Goal: Task Accomplishment & Management: Use online tool/utility

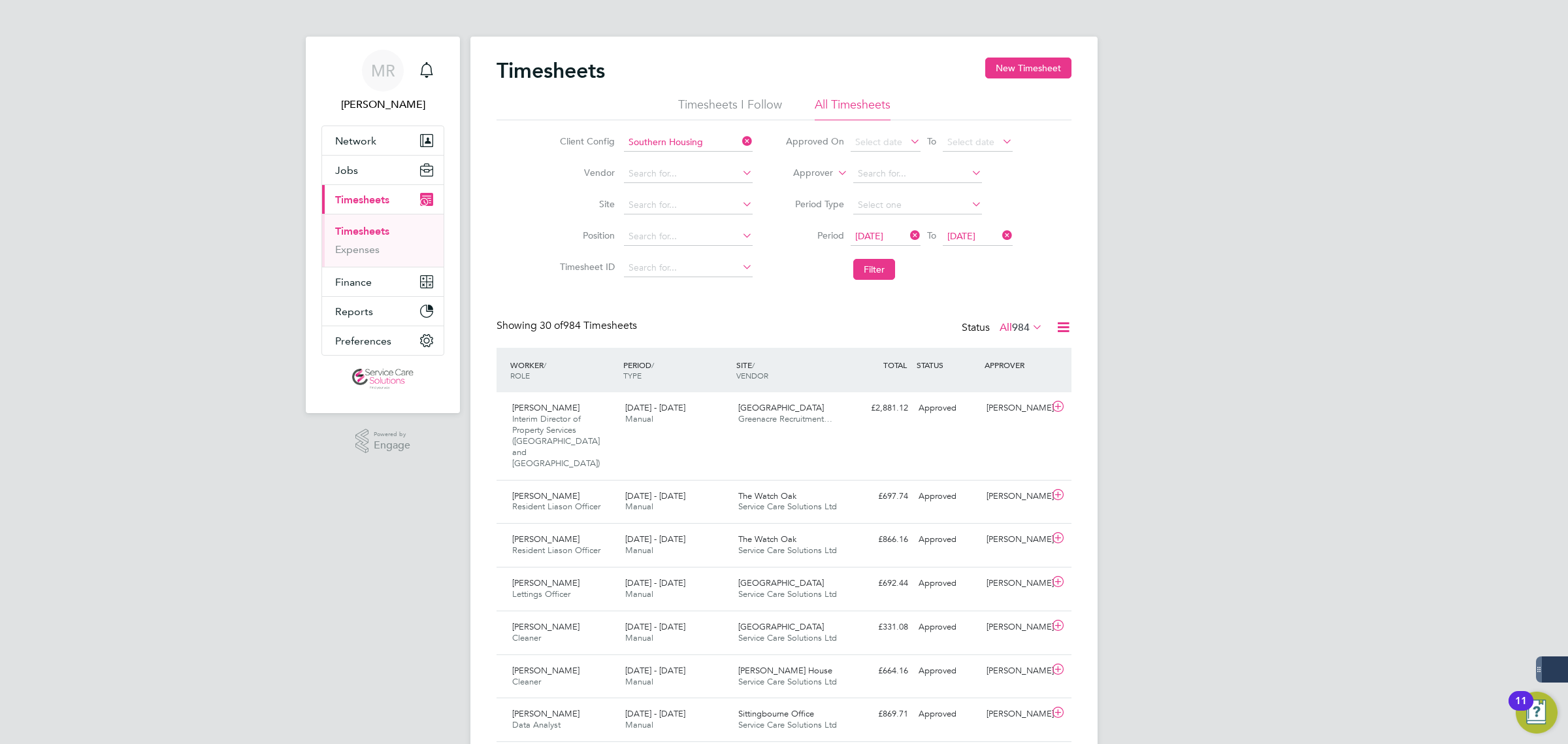
click at [883, 233] on span "[DATE]" at bounding box center [869, 236] width 28 height 12
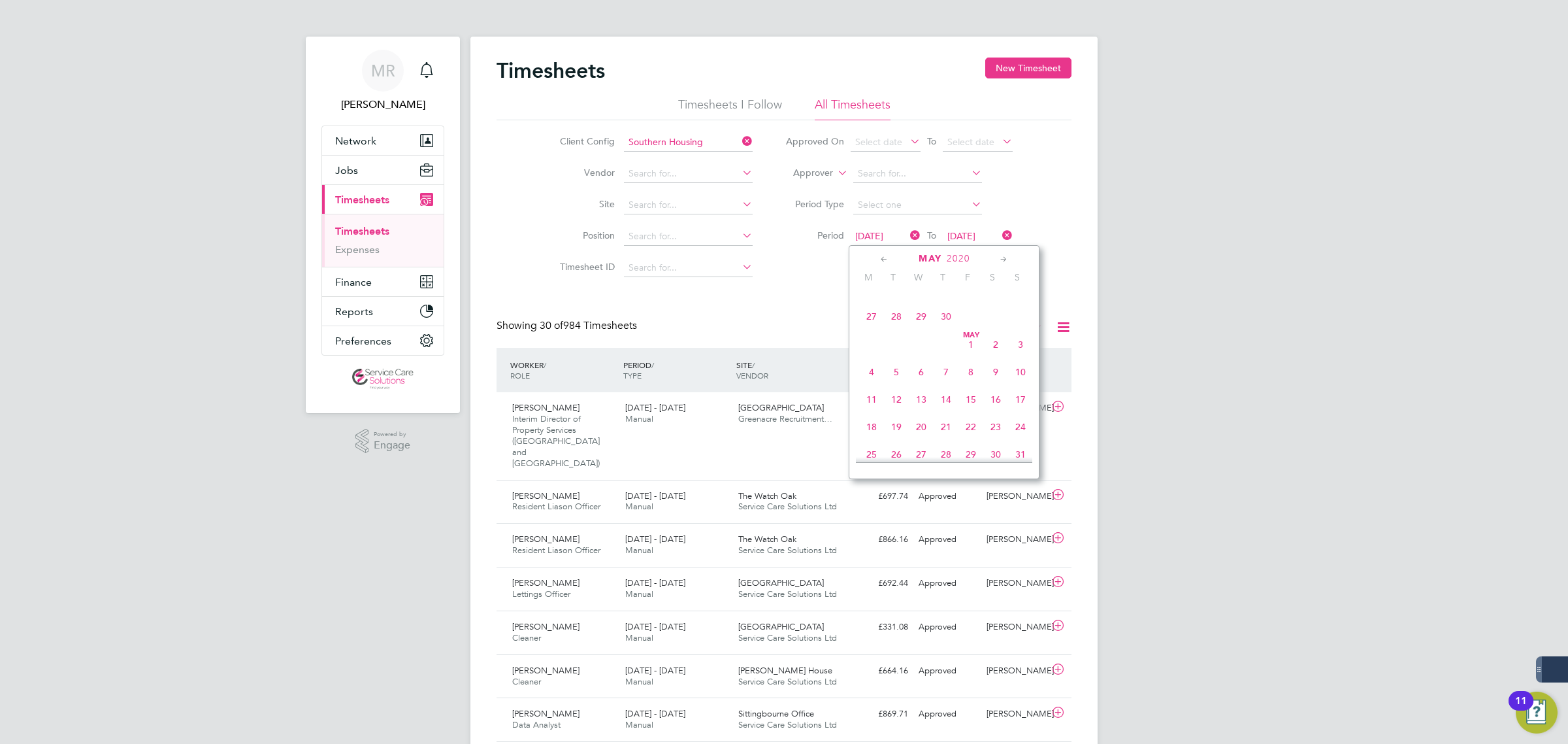
click at [1002, 259] on icon at bounding box center [1004, 260] width 13 height 15
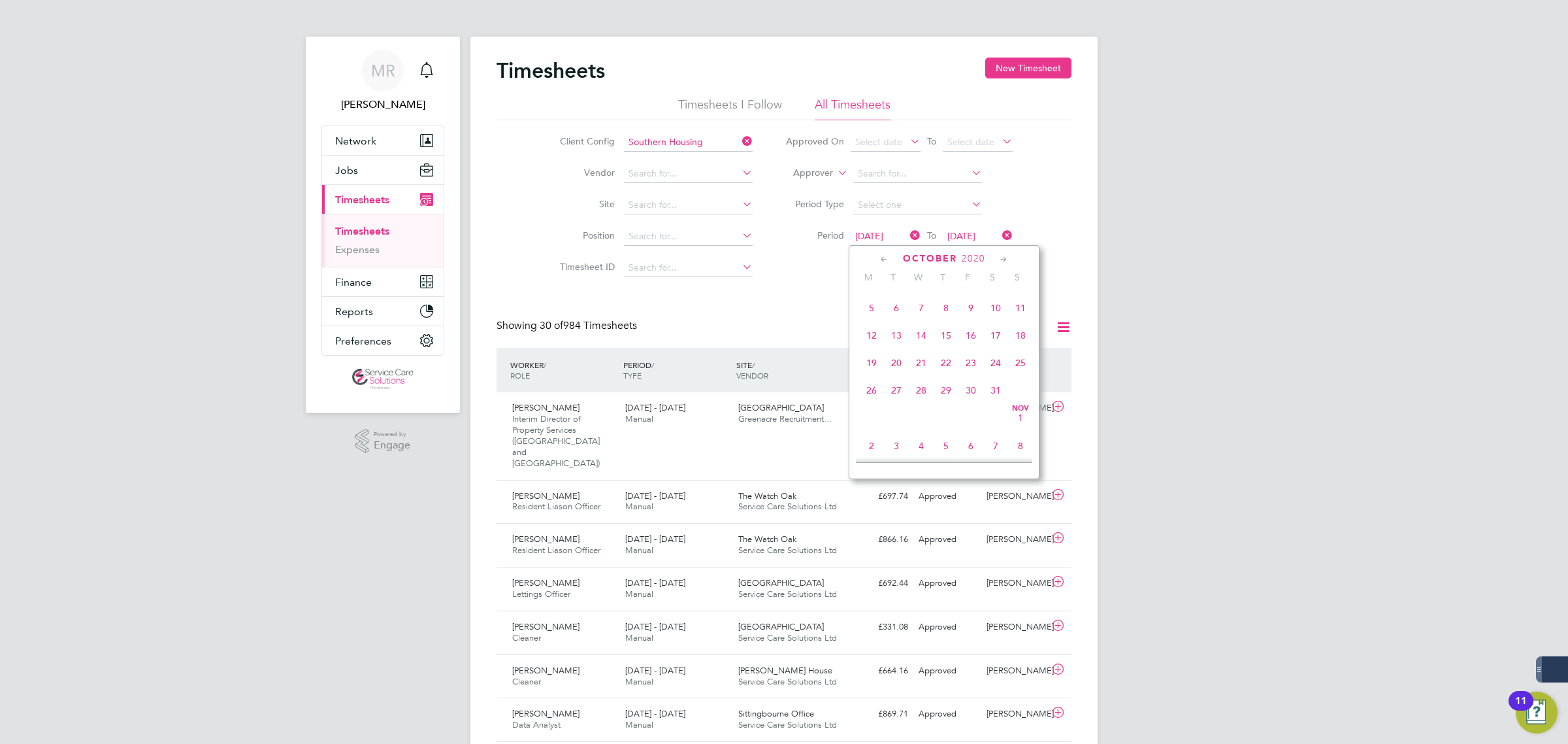
click at [1002, 259] on icon at bounding box center [1004, 260] width 13 height 15
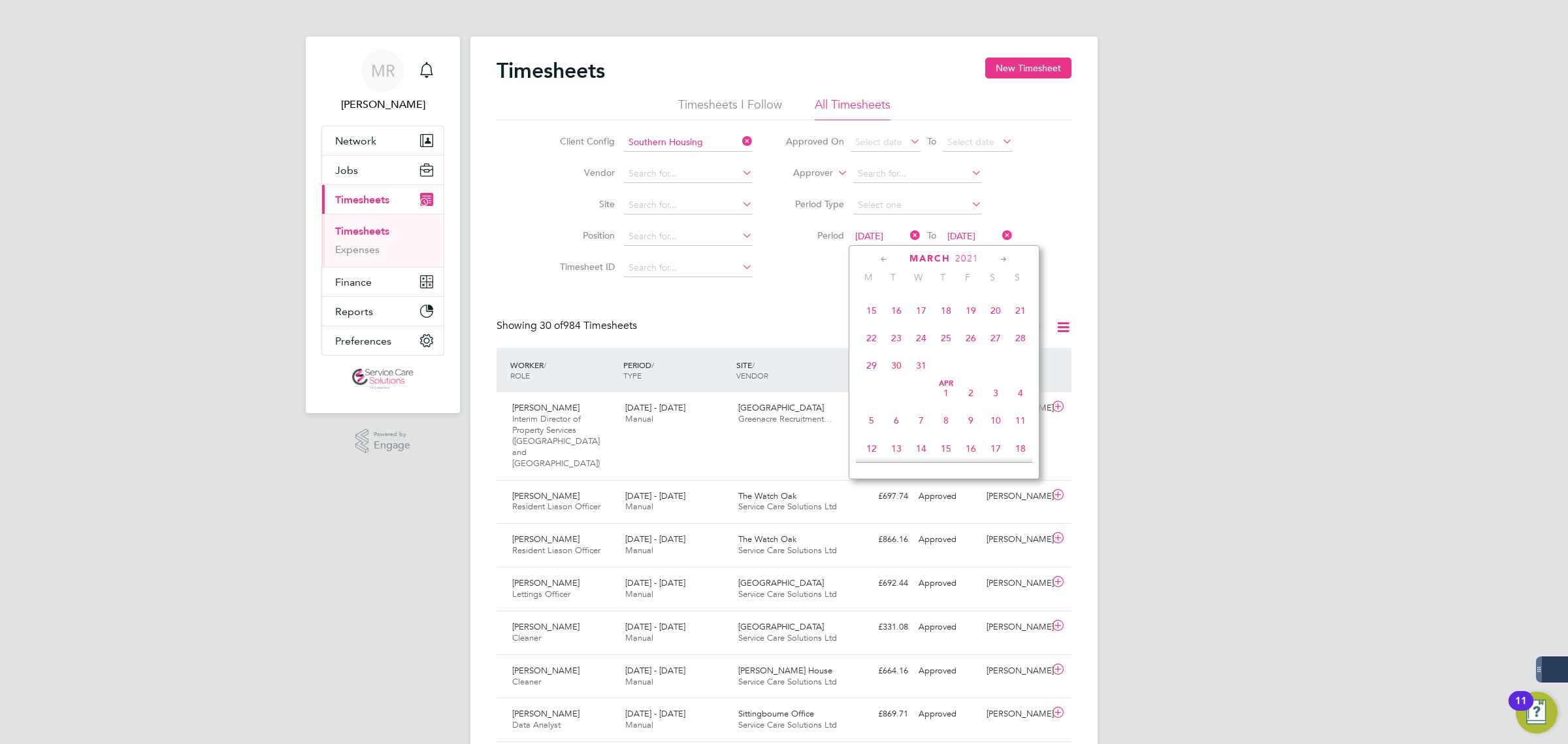
click at [1002, 259] on icon at bounding box center [1004, 260] width 13 height 15
click at [869, 236] on span "29" at bounding box center [871, 222] width 25 height 25
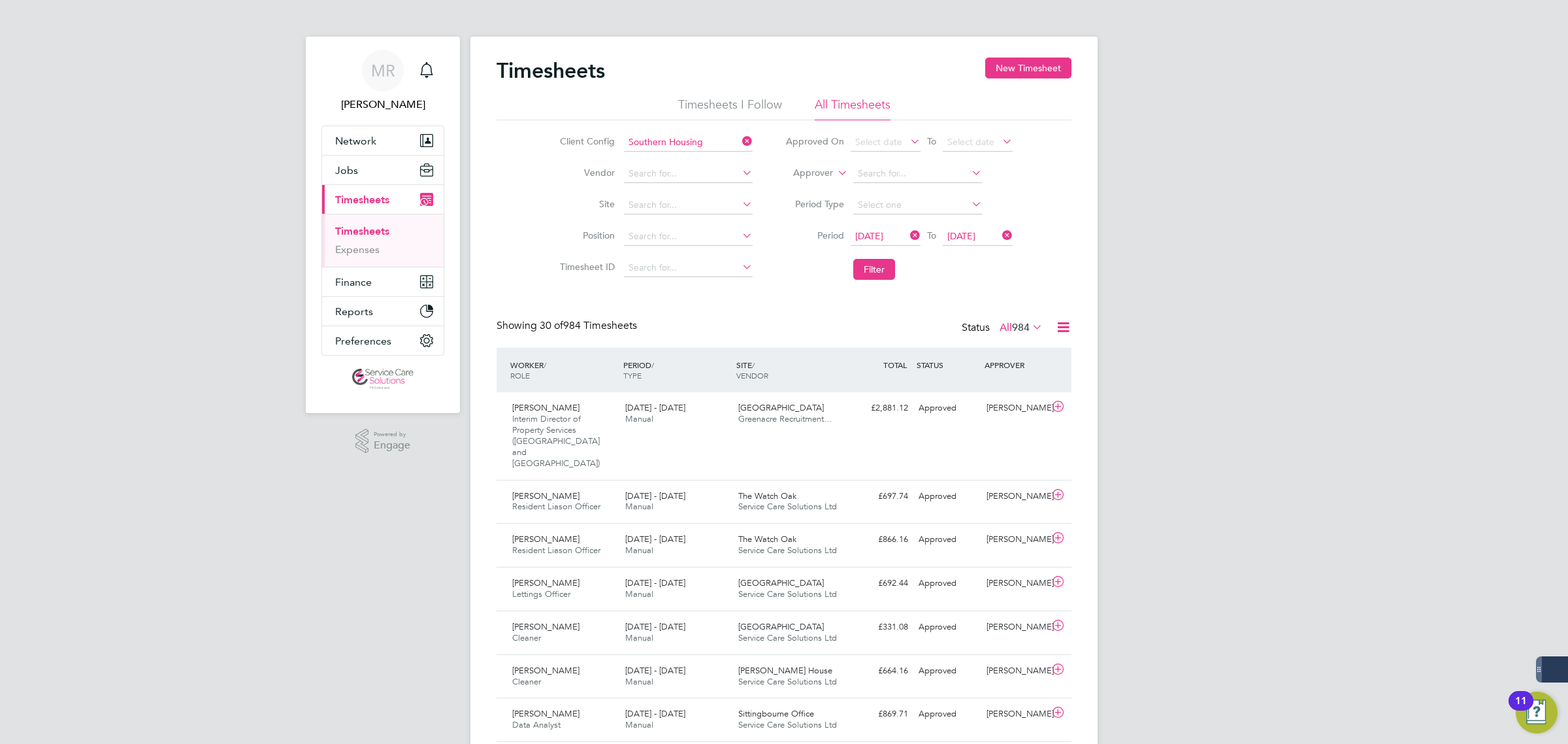
click at [972, 234] on span "[DATE]" at bounding box center [961, 236] width 28 height 12
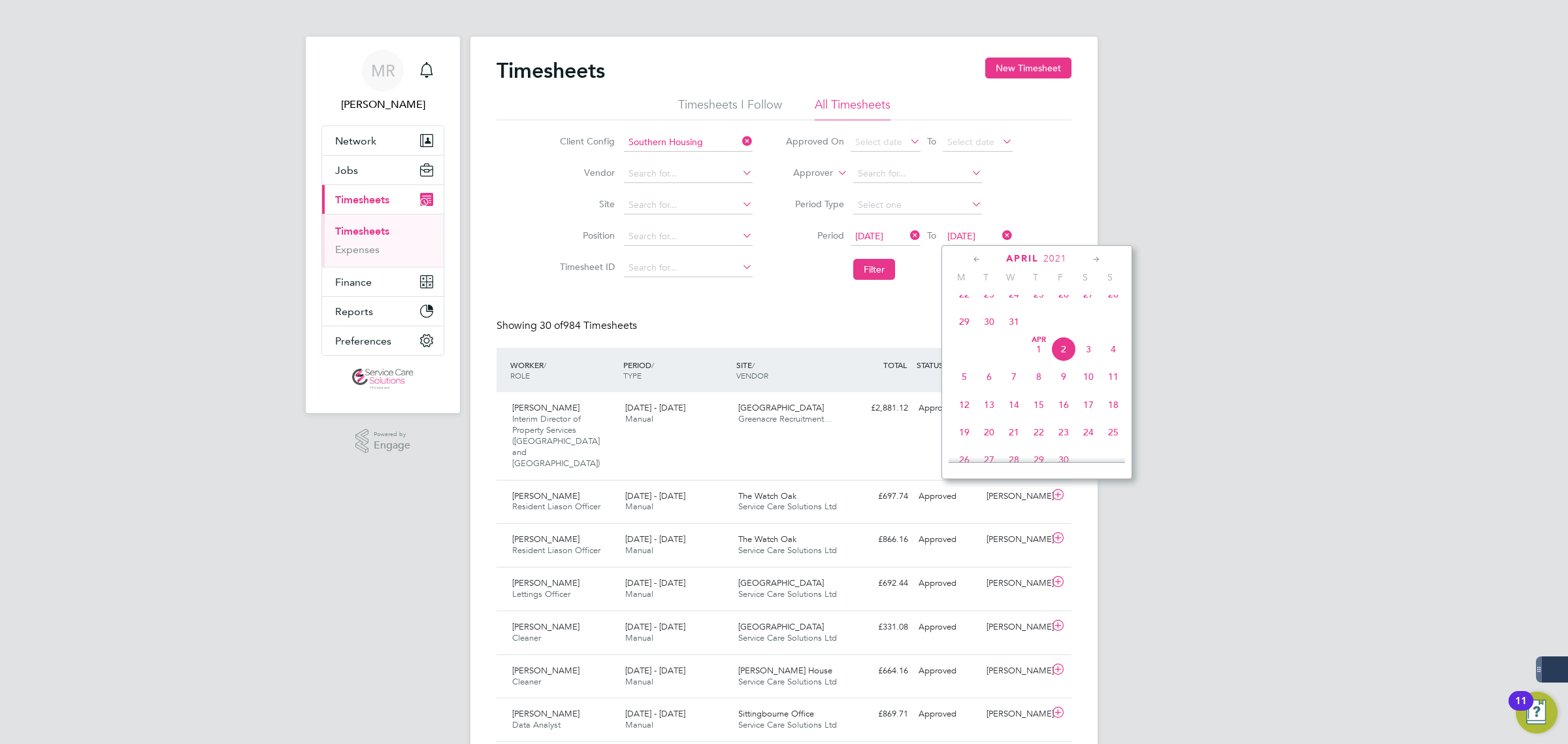
click at [1102, 258] on icon at bounding box center [1096, 260] width 13 height 15
click at [1098, 256] on icon at bounding box center [1096, 260] width 13 height 15
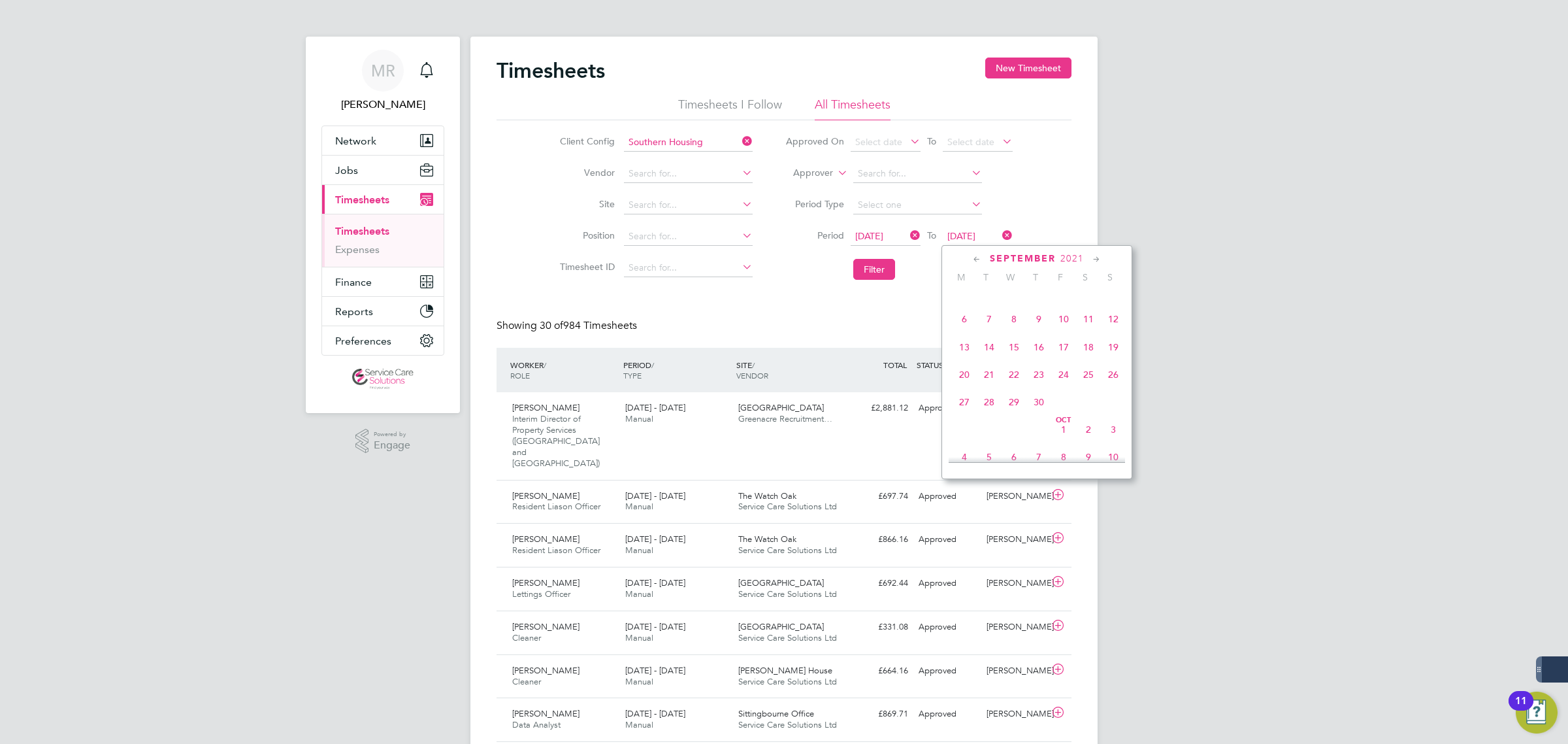
click at [1098, 256] on icon at bounding box center [1096, 260] width 13 height 15
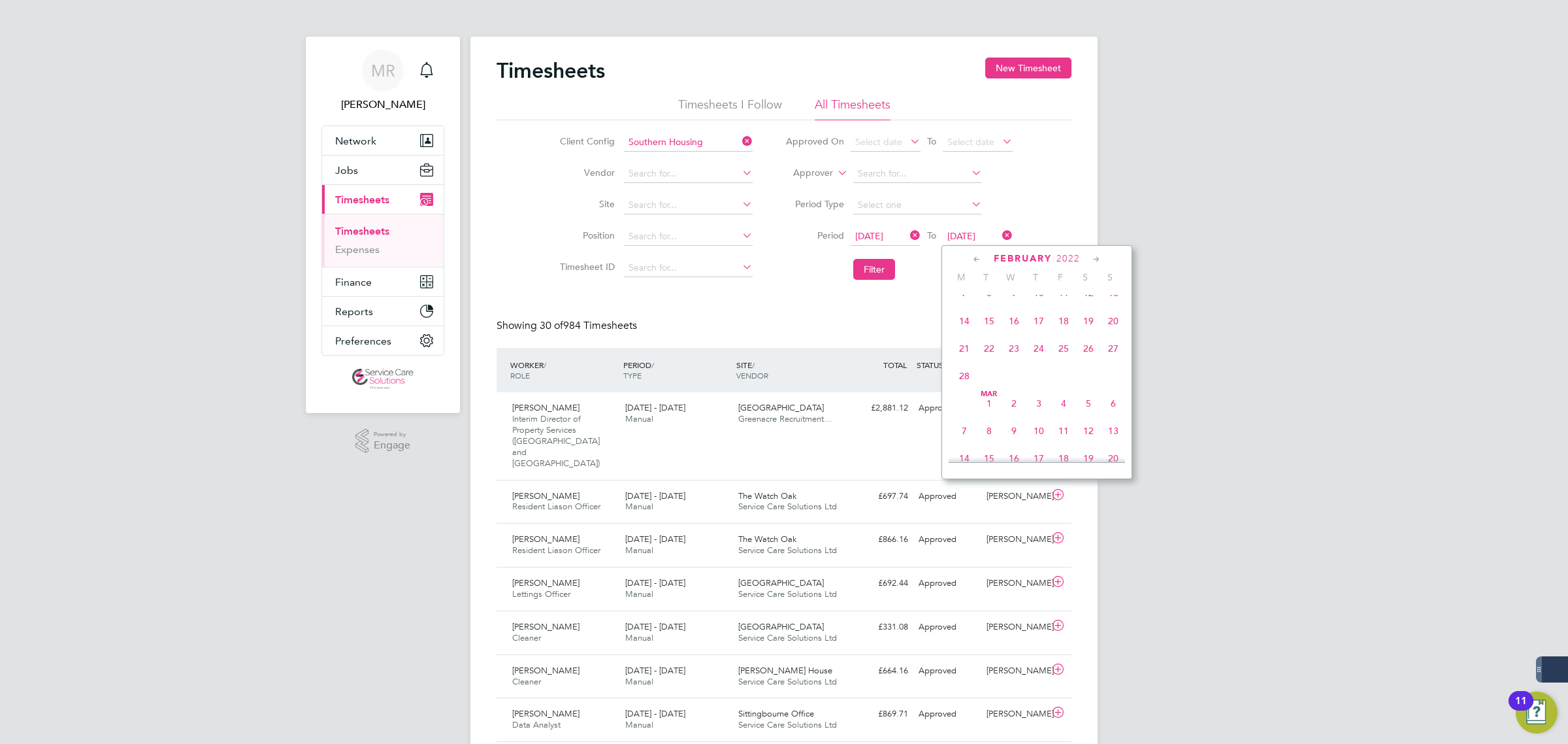
click at [1098, 256] on icon at bounding box center [1096, 260] width 13 height 15
click at [1068, 269] on span "[DATE]" at bounding box center [1063, 256] width 25 height 25
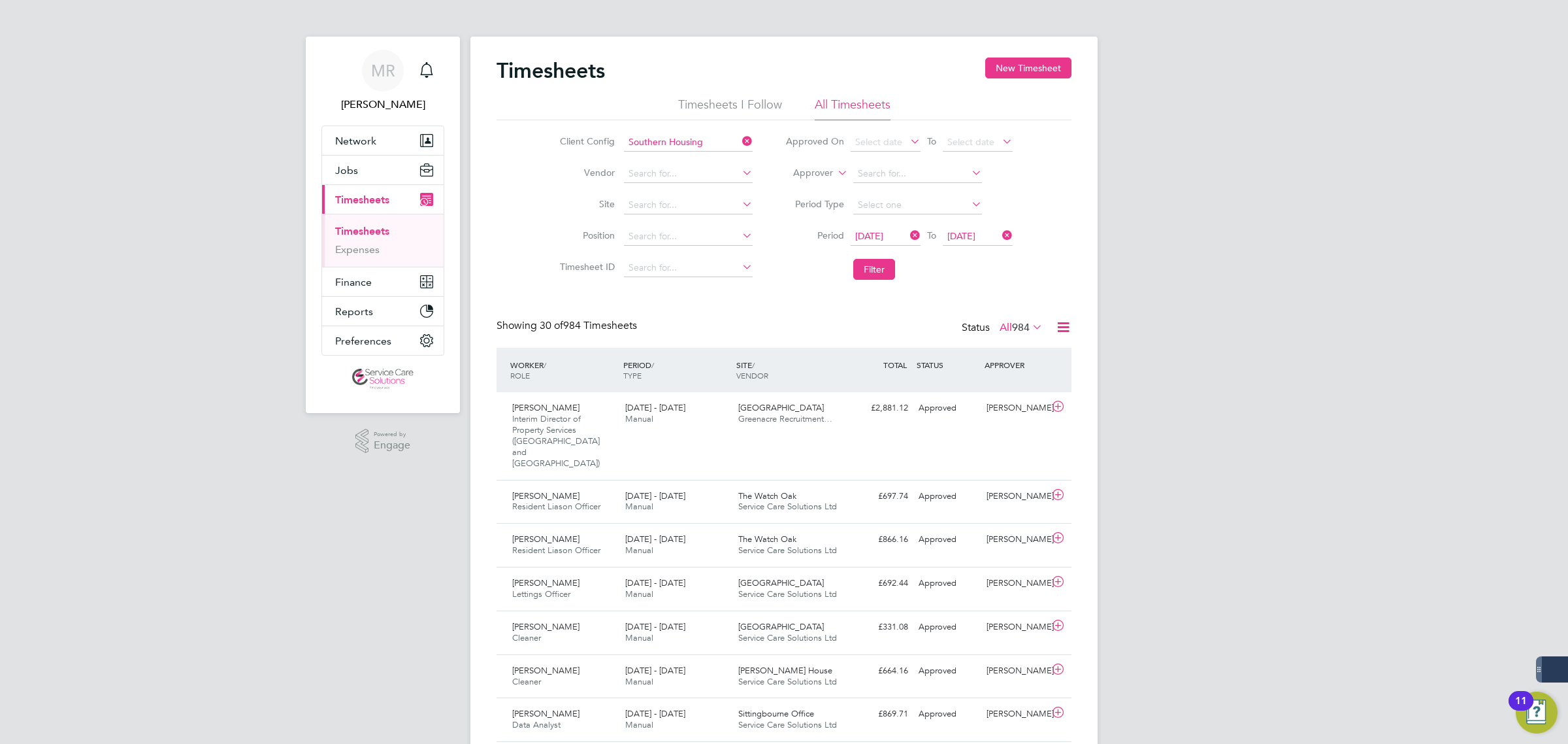
click at [971, 236] on span "[DATE]" at bounding box center [961, 236] width 28 height 12
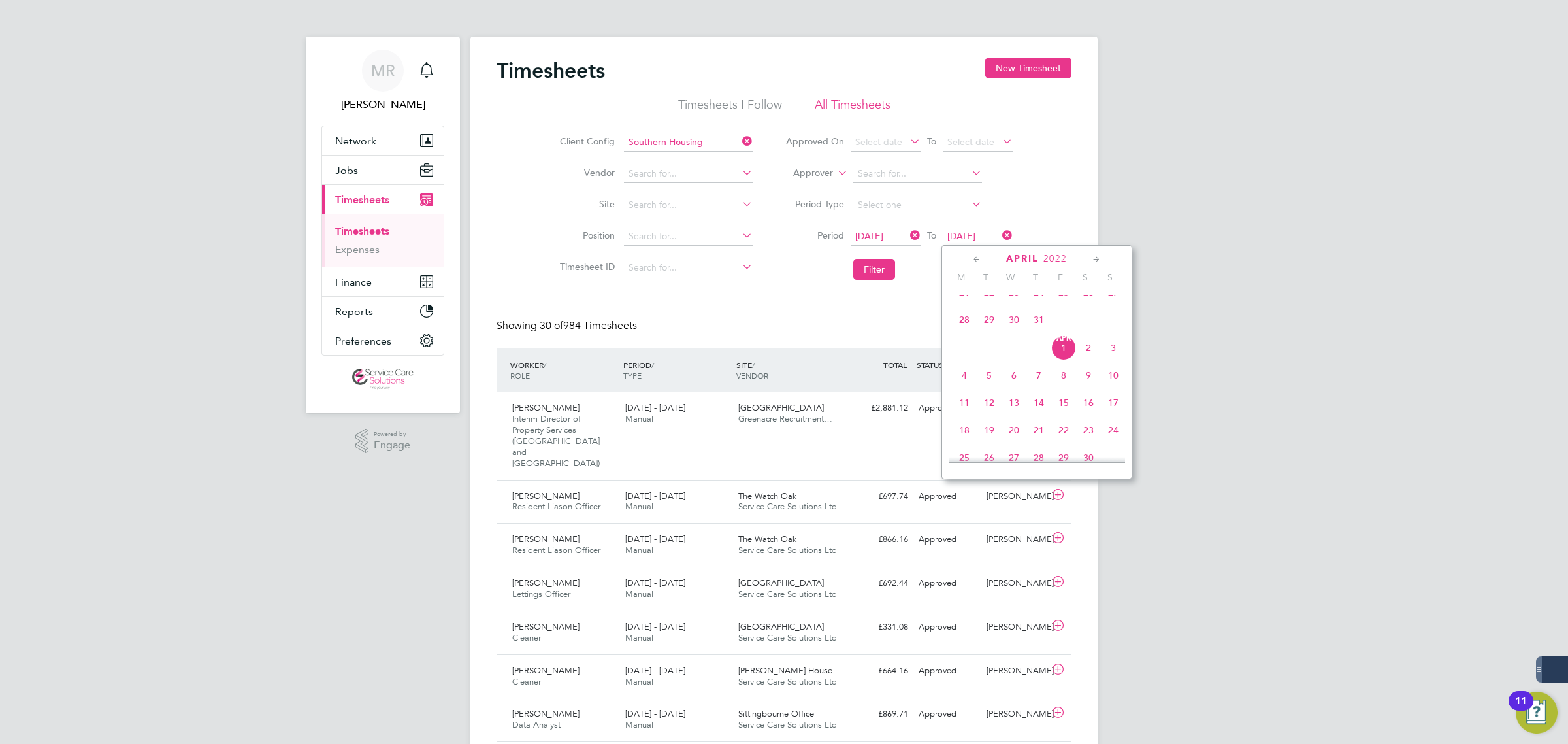
click at [1108, 360] on span "3" at bounding box center [1113, 348] width 25 height 25
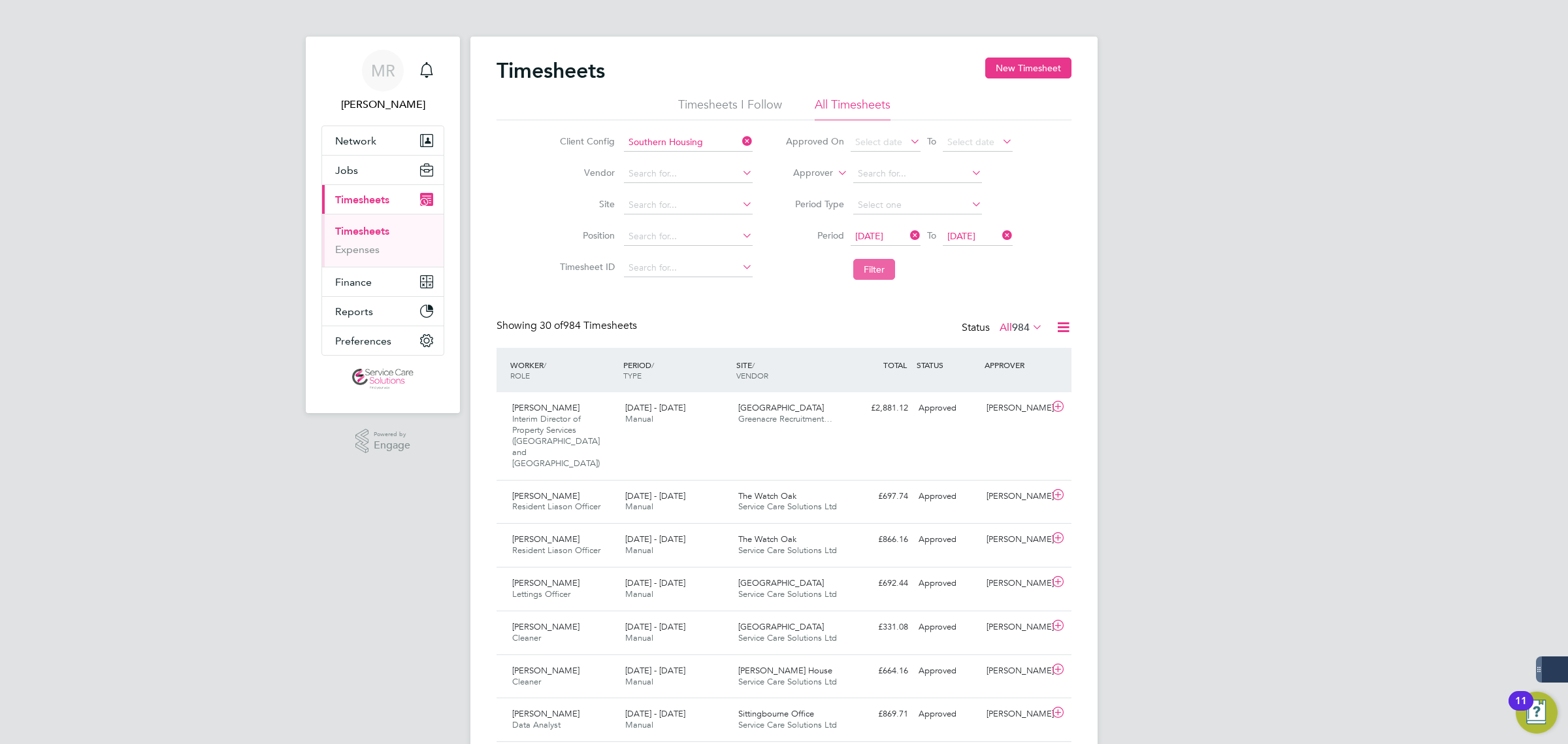
click at [878, 268] on button "Filter" at bounding box center [874, 269] width 42 height 21
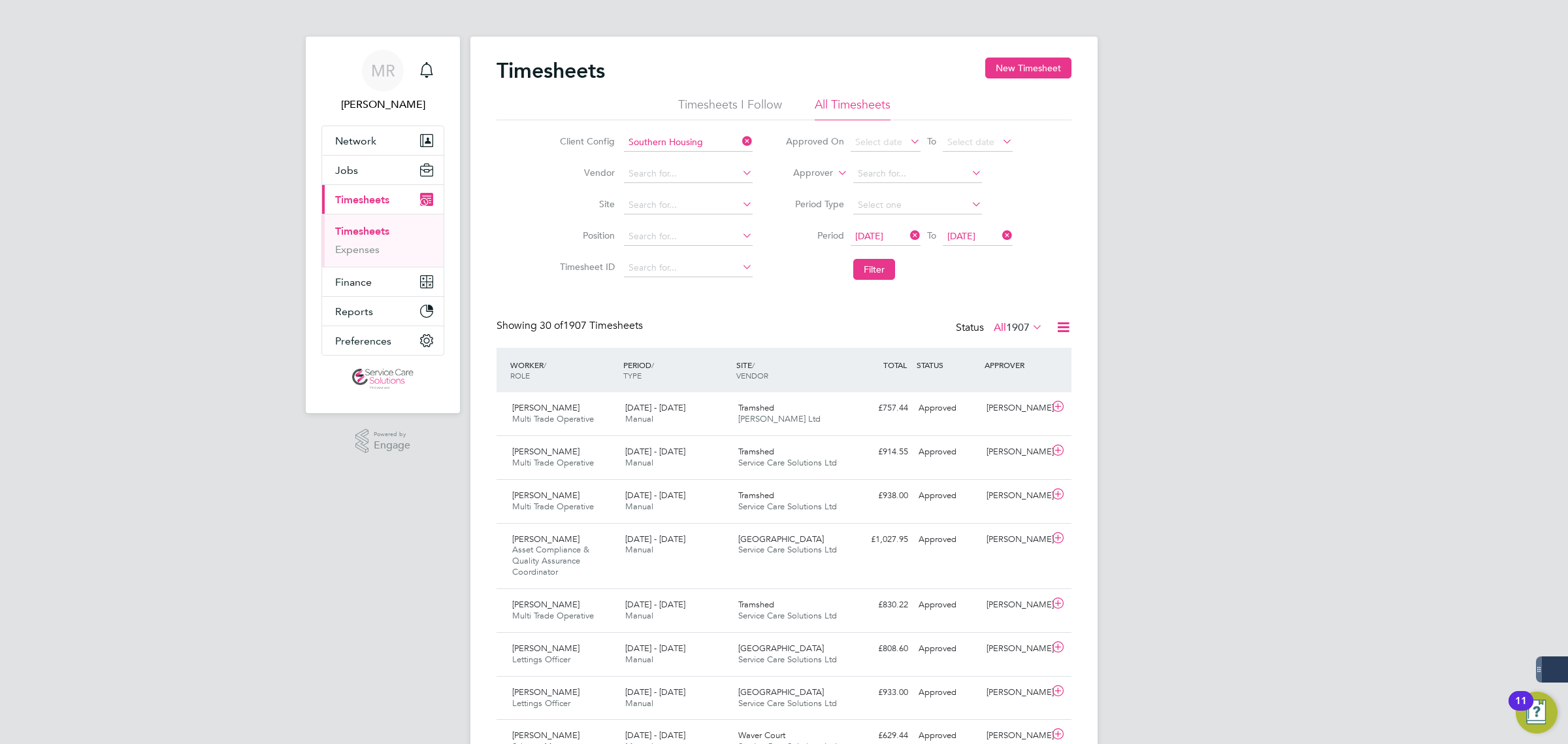
click at [1058, 328] on icon at bounding box center [1063, 327] width 16 height 16
click at [1026, 378] on li "Download Timesheets Report" at bounding box center [982, 384] width 173 height 18
